Goal: Entertainment & Leisure: Consume media (video, audio)

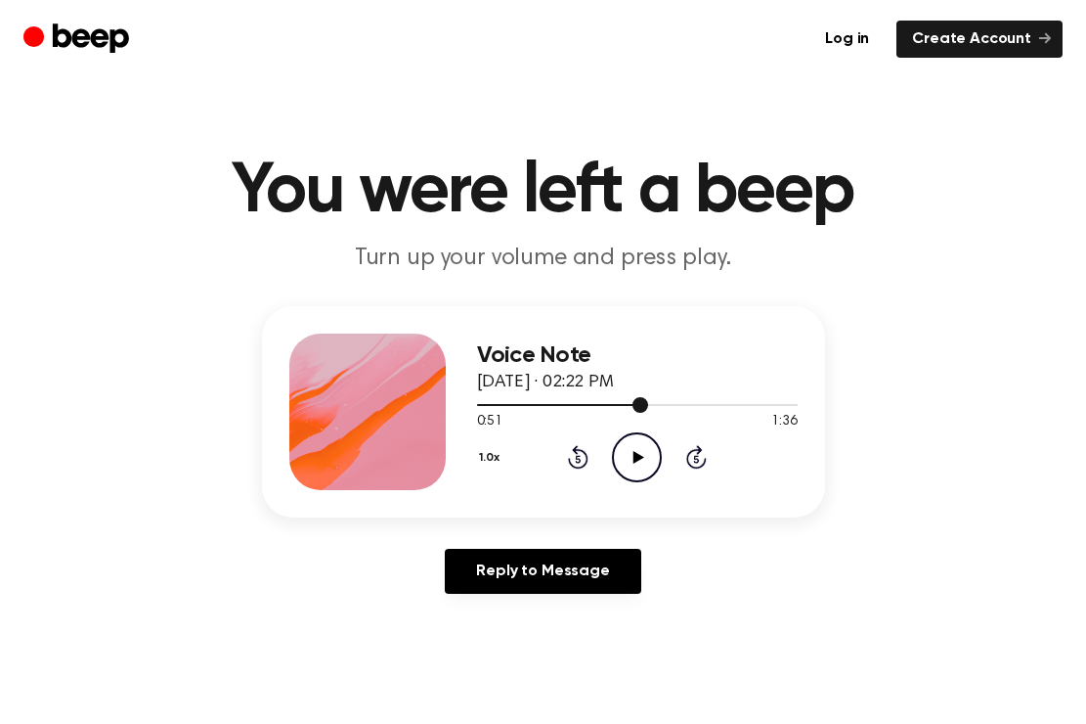
click at [634, 405] on span at bounding box center [641, 405] width 16 height 16
click at [617, 404] on div at bounding box center [637, 405] width 321 height 2
drag, startPoint x: 474, startPoint y: 402, endPoint x: 579, endPoint y: 402, distance: 104.6
click at [579, 402] on div at bounding box center [637, 404] width 321 height 16
drag, startPoint x: 470, startPoint y: 403, endPoint x: 572, endPoint y: 403, distance: 101.7
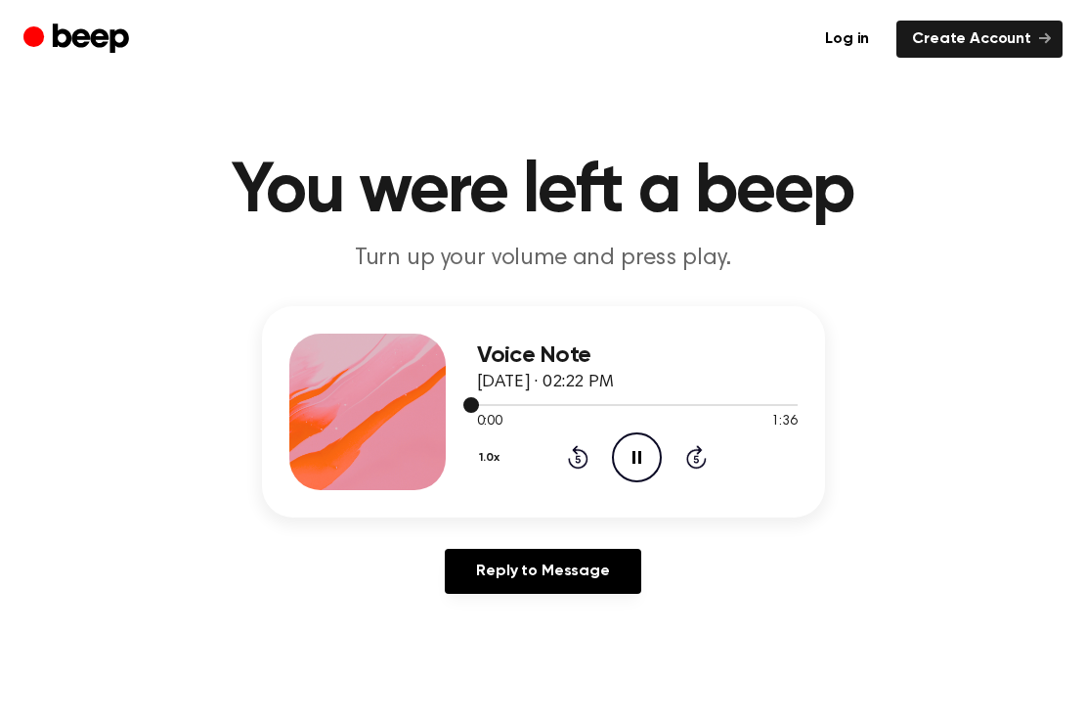
click at [572, 403] on div at bounding box center [637, 404] width 321 height 16
click at [601, 396] on div at bounding box center [637, 404] width 321 height 16
click at [489, 456] on button "1.0x" at bounding box center [492, 457] width 30 height 33
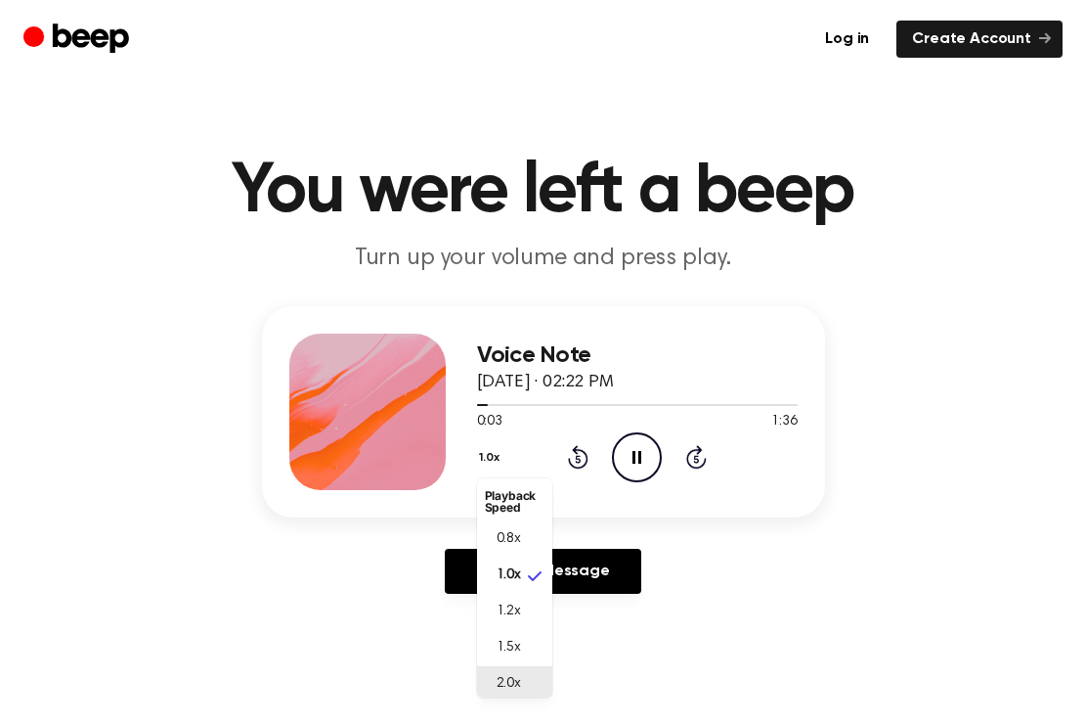
click at [523, 678] on li "2.0x" at bounding box center [514, 684] width 75 height 36
click at [510, 564] on span "1.0x" at bounding box center [509, 570] width 24 height 21
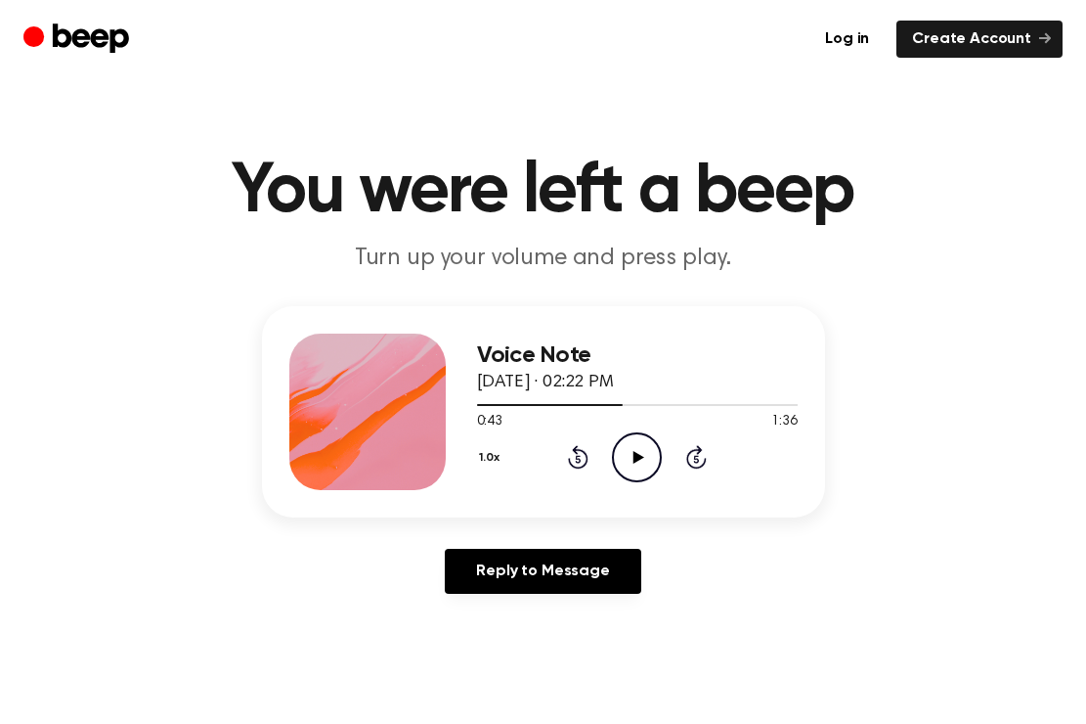
click at [632, 456] on icon "Play Audio" at bounding box center [637, 457] width 50 height 50
click at [632, 451] on icon "Pause Audio" at bounding box center [637, 457] width 50 height 50
click at [639, 462] on icon "Play Audio" at bounding box center [637, 457] width 50 height 50
